Goal: Information Seeking & Learning: Learn about a topic

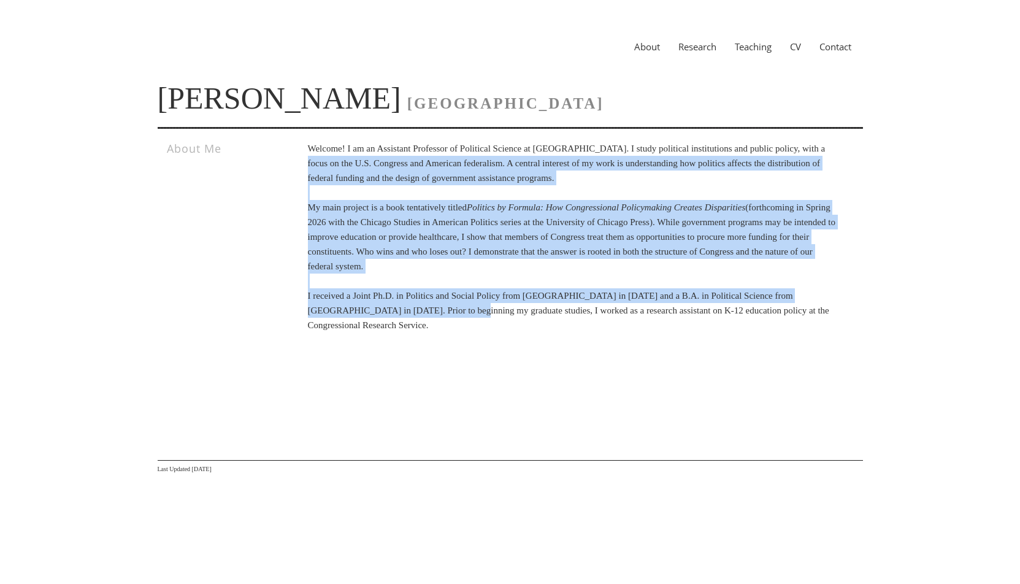
drag, startPoint x: 316, startPoint y: 167, endPoint x: 469, endPoint y: 314, distance: 212.1
click at [469, 314] on p "Welcome! I am an Assistant Professor of Political Science at [GEOGRAPHIC_DATA].…" at bounding box center [572, 236] width 529 height 191
click at [469, 314] on p "Welcome! I am an Assistant Professor of Political Science at Vanderbilt Univers…" at bounding box center [572, 236] width 529 height 191
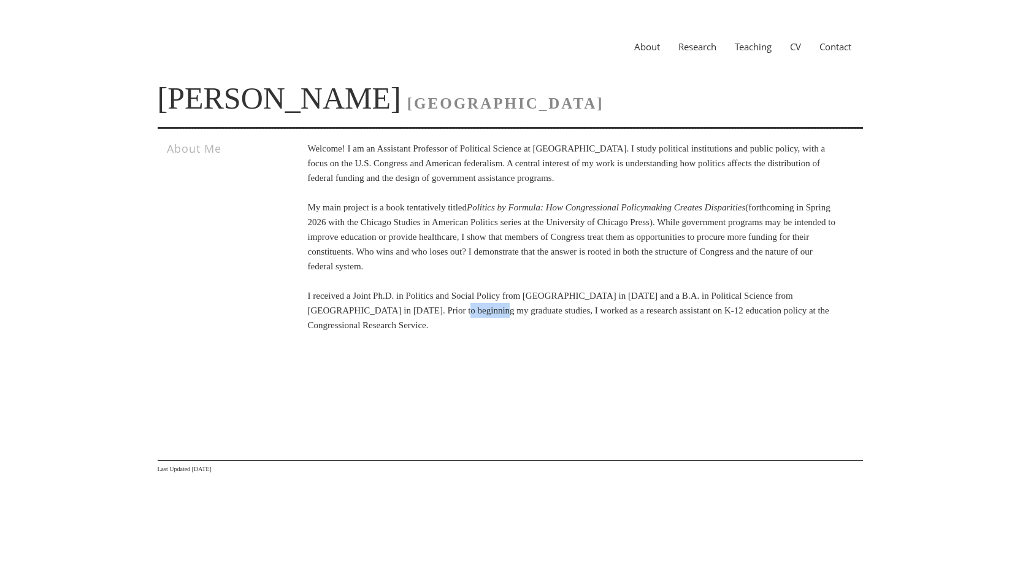
click at [469, 314] on p "Welcome! I am an Assistant Professor of Political Science at Vanderbilt Univers…" at bounding box center [572, 236] width 529 height 191
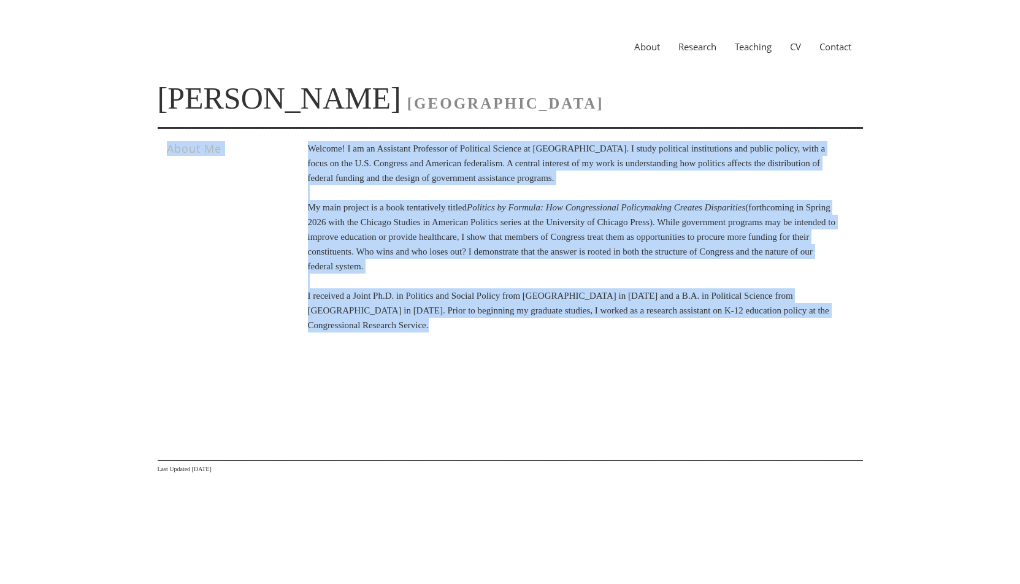
drag, startPoint x: 469, startPoint y: 314, endPoint x: 443, endPoint y: 127, distance: 188.8
click at [443, 127] on section "About Research Teaching CV Contact Leah Rosenstiel VANDERBILT UNIVERSITY About …" at bounding box center [510, 240] width 705 height 469
click at [686, 48] on link "Research" at bounding box center [697, 46] width 56 height 12
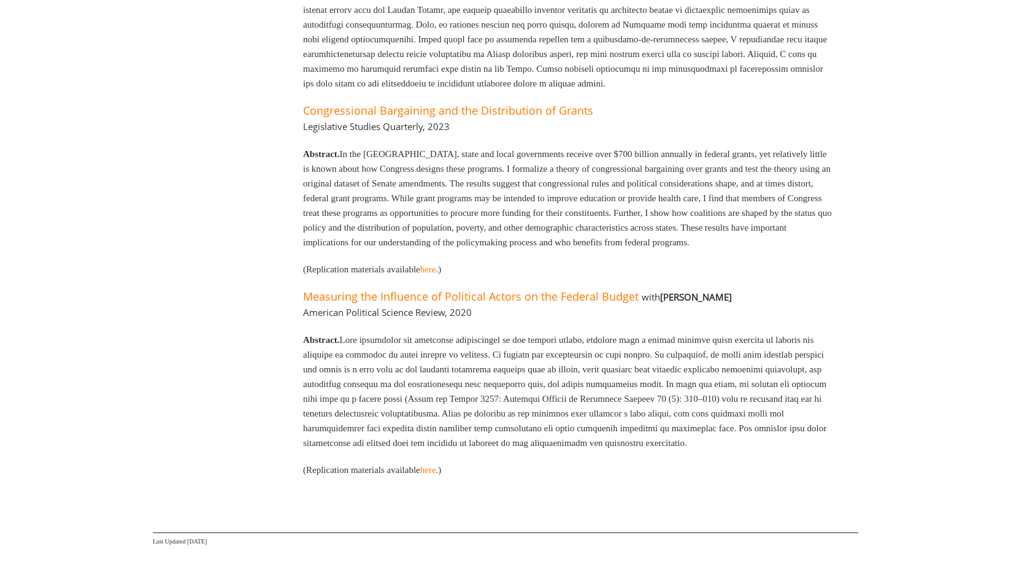
scroll to position [400, 0]
drag, startPoint x: 664, startPoint y: 343, endPoint x: 694, endPoint y: 343, distance: 29.4
click at [694, 304] on b "[PERSON_NAME]" at bounding box center [696, 298] width 72 height 12
drag, startPoint x: 694, startPoint y: 343, endPoint x: 673, endPoint y: 343, distance: 20.9
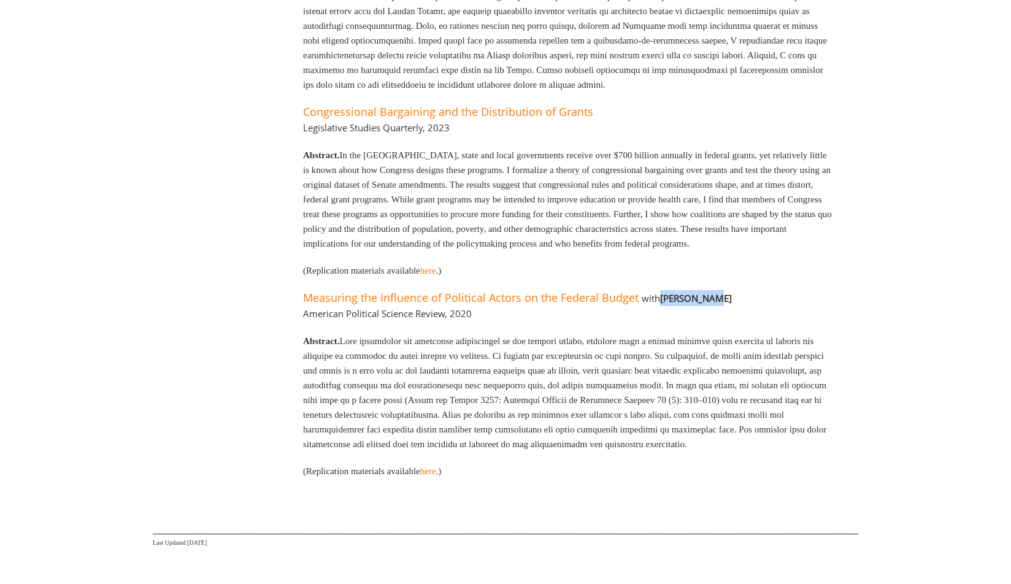
click at [673, 304] on b "[PERSON_NAME]" at bounding box center [696, 298] width 72 height 12
